Goal: Task Accomplishment & Management: Manage account settings

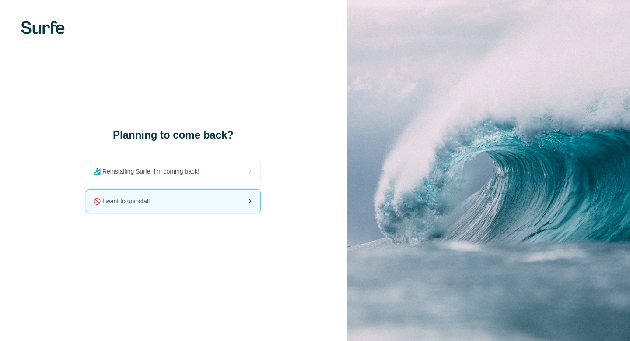
click at [192, 202] on div "🚫 I want to uninstall" at bounding box center [173, 201] width 174 height 23
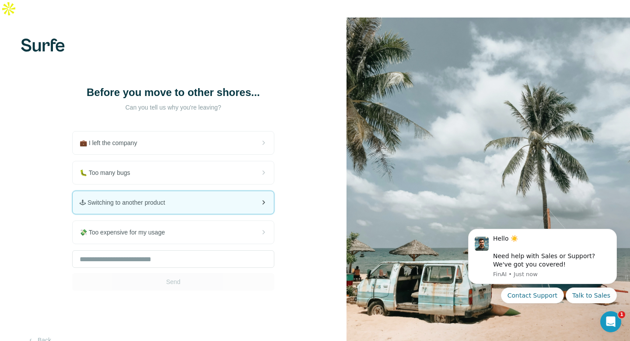
click at [170, 198] on span "🕹 Switching to another product" at bounding box center [126, 202] width 92 height 9
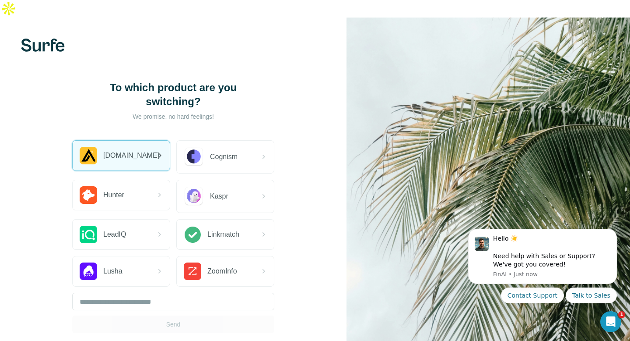
click at [139, 146] on div "[DOMAIN_NAME]" at bounding box center [121, 155] width 97 height 30
